Goal: Obtain resource: Download file/media

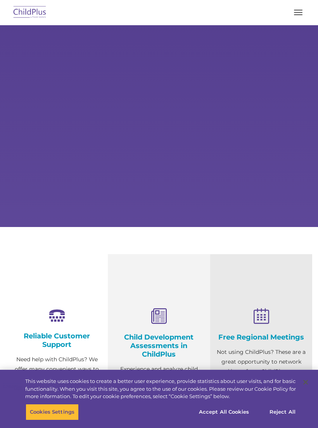
select select "MEDIUM"
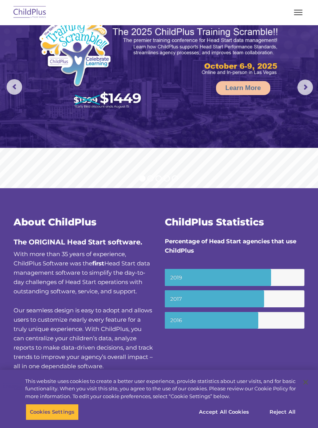
click at [297, 15] on span "button" at bounding box center [298, 14] width 9 height 1
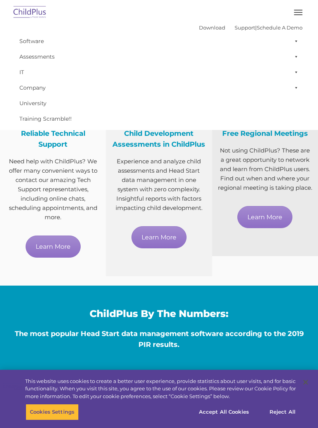
scroll to position [341, 0]
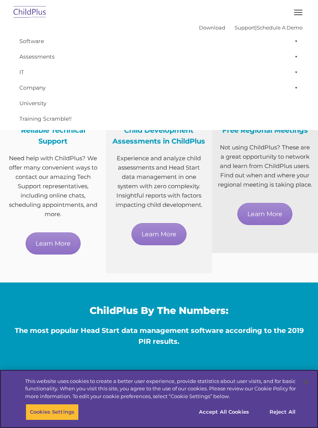
click at [236, 420] on button "Accept All Cookies" at bounding box center [224, 412] width 59 height 16
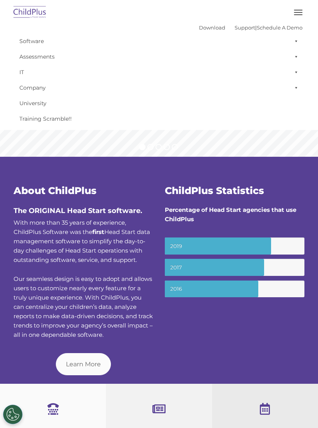
scroll to position [0, 0]
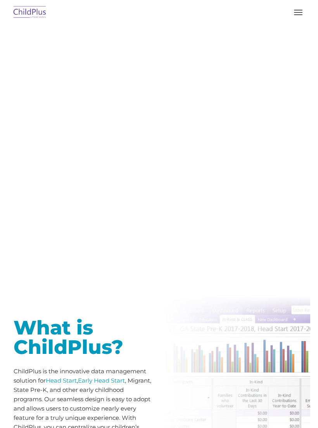
type input ""
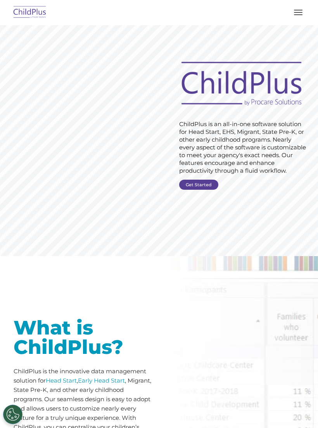
click at [299, 12] on span "button" at bounding box center [298, 12] width 9 height 1
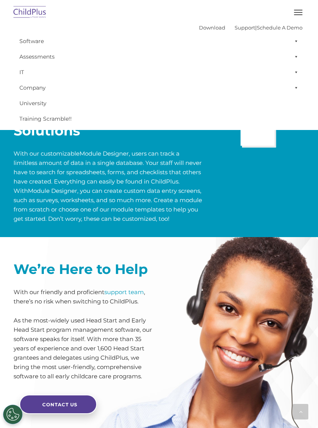
scroll to position [1700, 0]
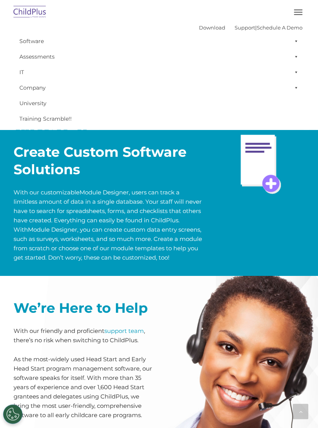
click at [298, 43] on span at bounding box center [295, 41] width 8 height 16
click at [203, 27] on link "Download" at bounding box center [212, 27] width 26 height 6
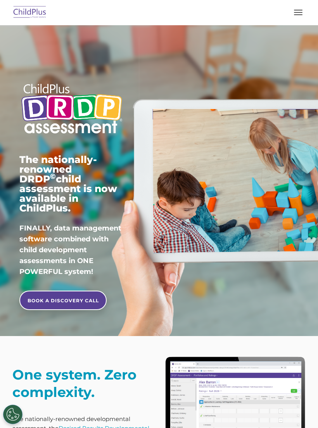
click at [297, 8] on button "button" at bounding box center [298, 12] width 16 height 12
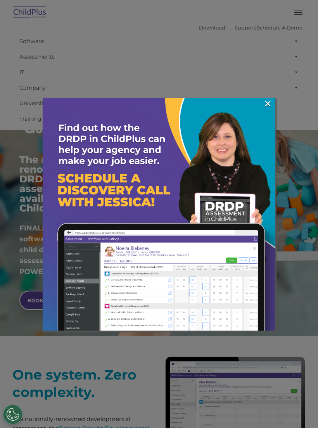
click at [265, 103] on link "×" at bounding box center [268, 104] width 9 height 8
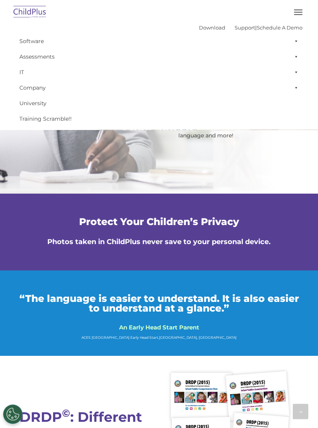
scroll to position [1951, 0]
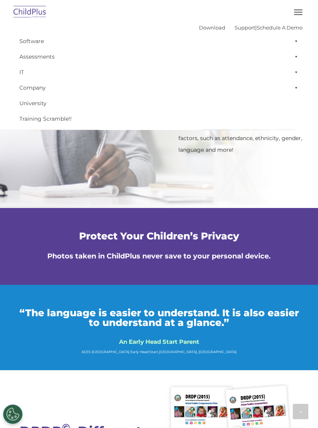
click at [202, 26] on link "Download" at bounding box center [212, 27] width 26 height 6
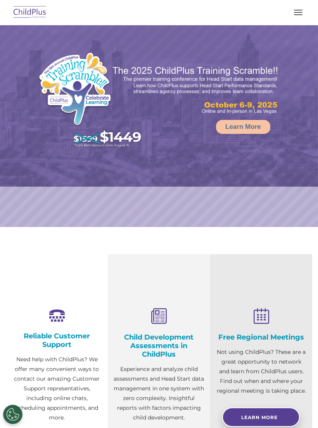
select select "MEDIUM"
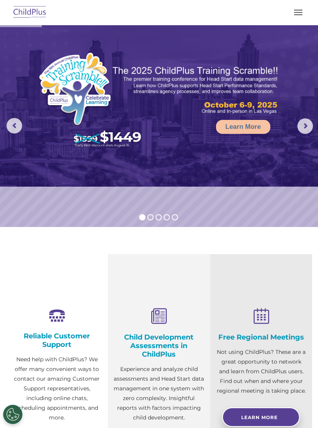
click at [299, 7] on button "button" at bounding box center [298, 12] width 16 height 12
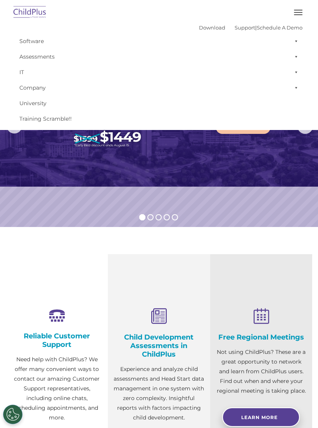
click at [298, 40] on span at bounding box center [295, 41] width 8 height 16
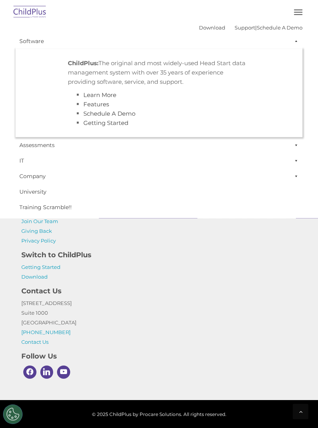
scroll to position [845, 0]
click at [35, 265] on link "Getting Started" at bounding box center [40, 267] width 39 height 6
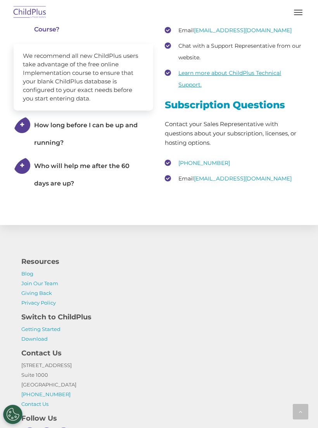
scroll to position [1501, 0]
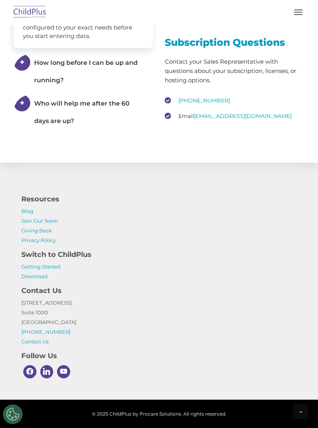
click at [34, 275] on link "Download" at bounding box center [34, 277] width 26 height 6
